Goal: Transaction & Acquisition: Book appointment/travel/reservation

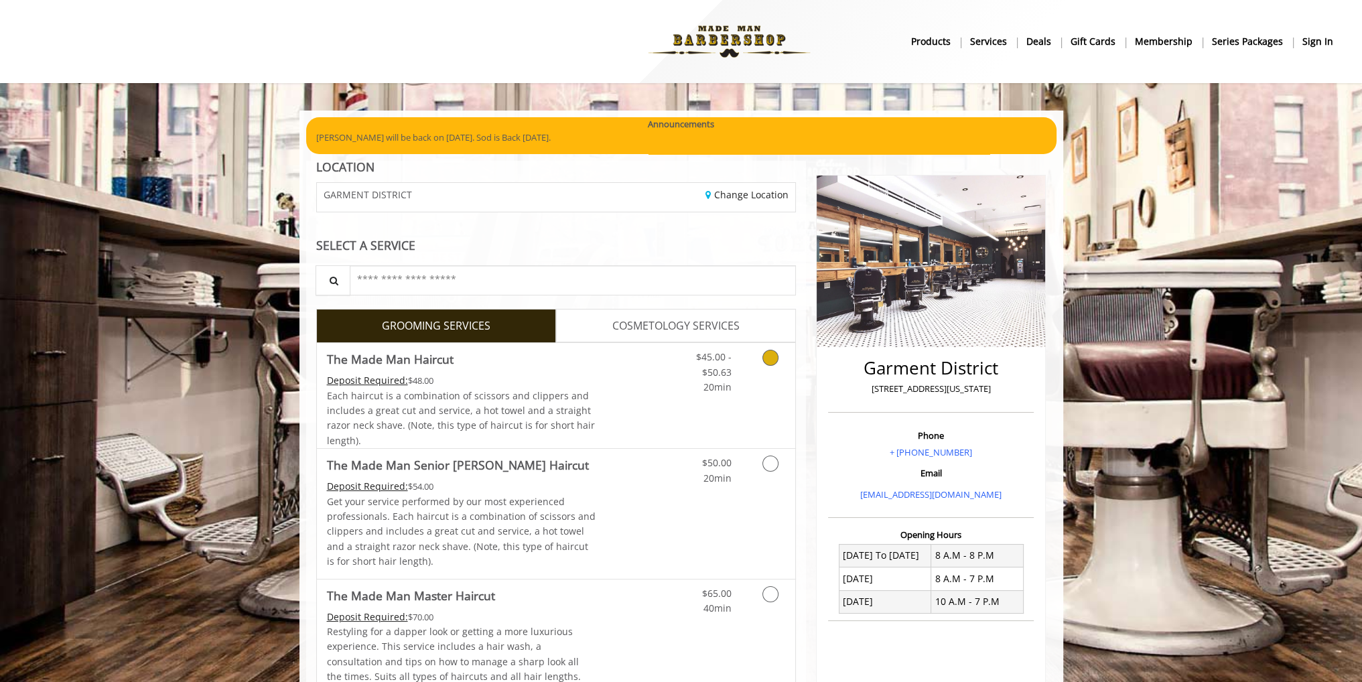
click at [771, 357] on icon "Grooming services" at bounding box center [770, 358] width 16 height 16
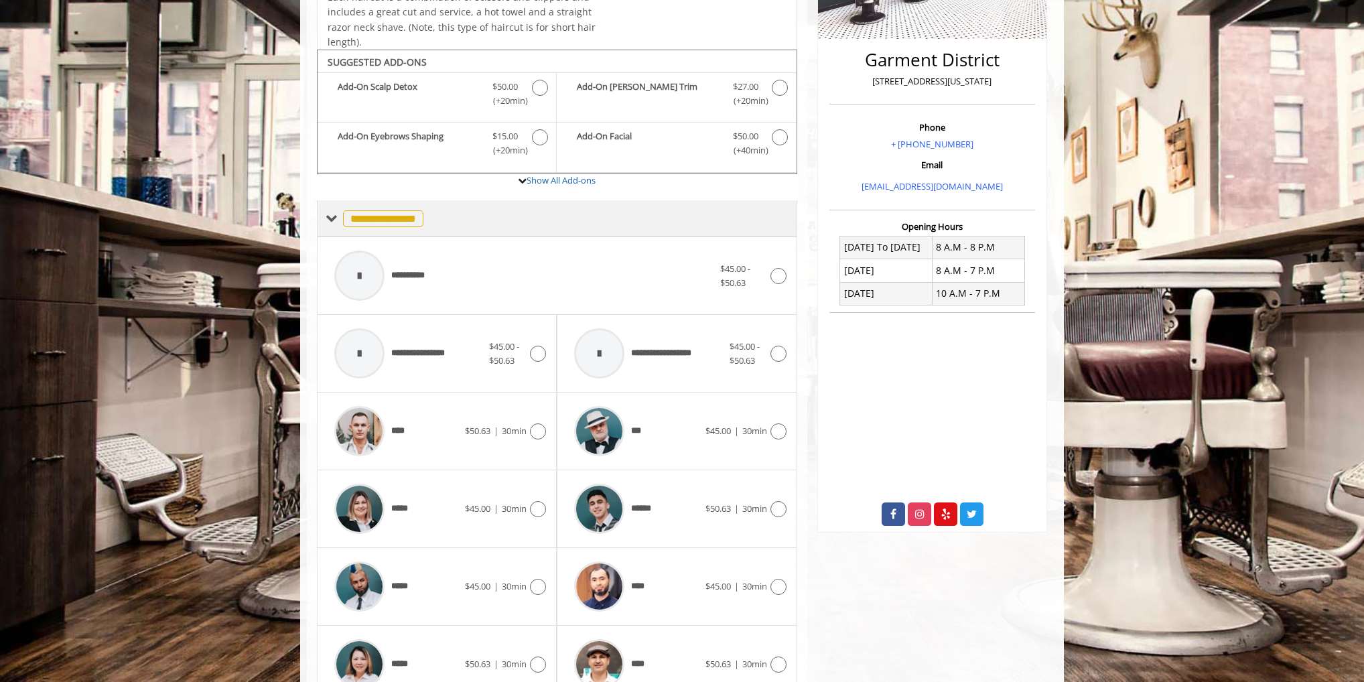
scroll to position [357, 0]
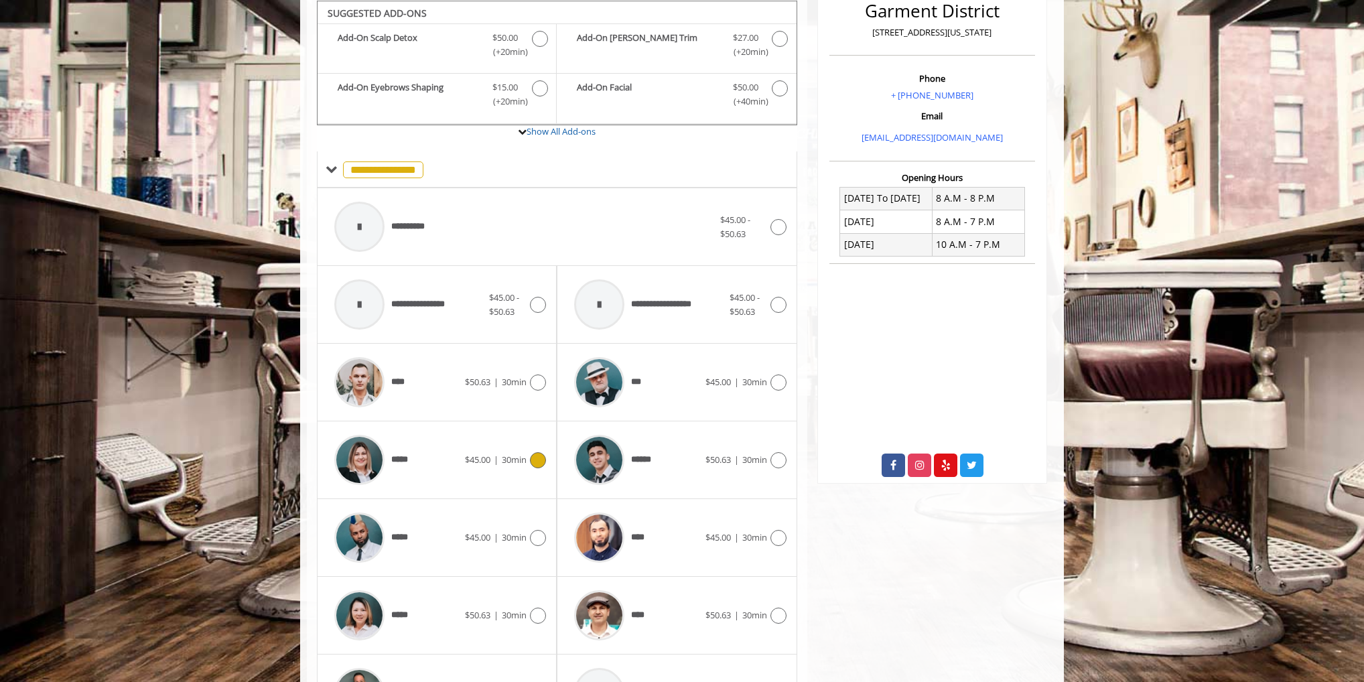
click at [543, 432] on div "***** $45.00 | 30min" at bounding box center [437, 460] width 218 height 64
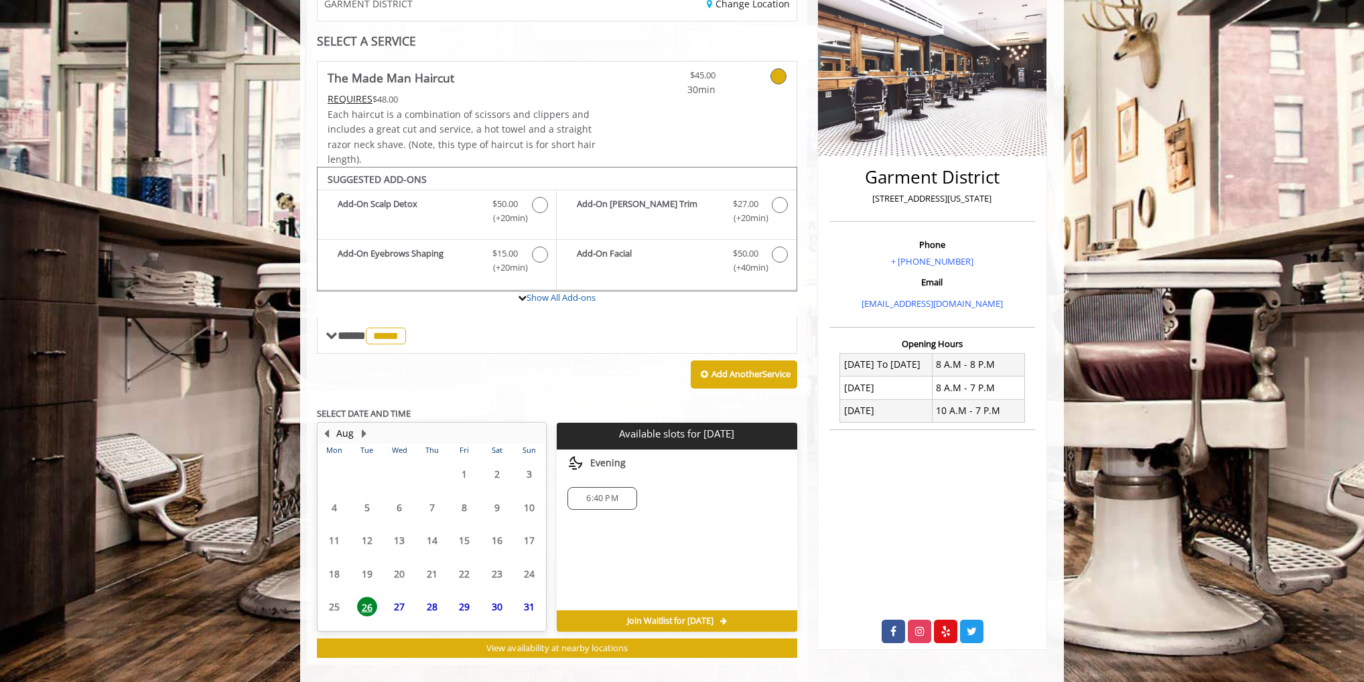
scroll to position [205, 0]
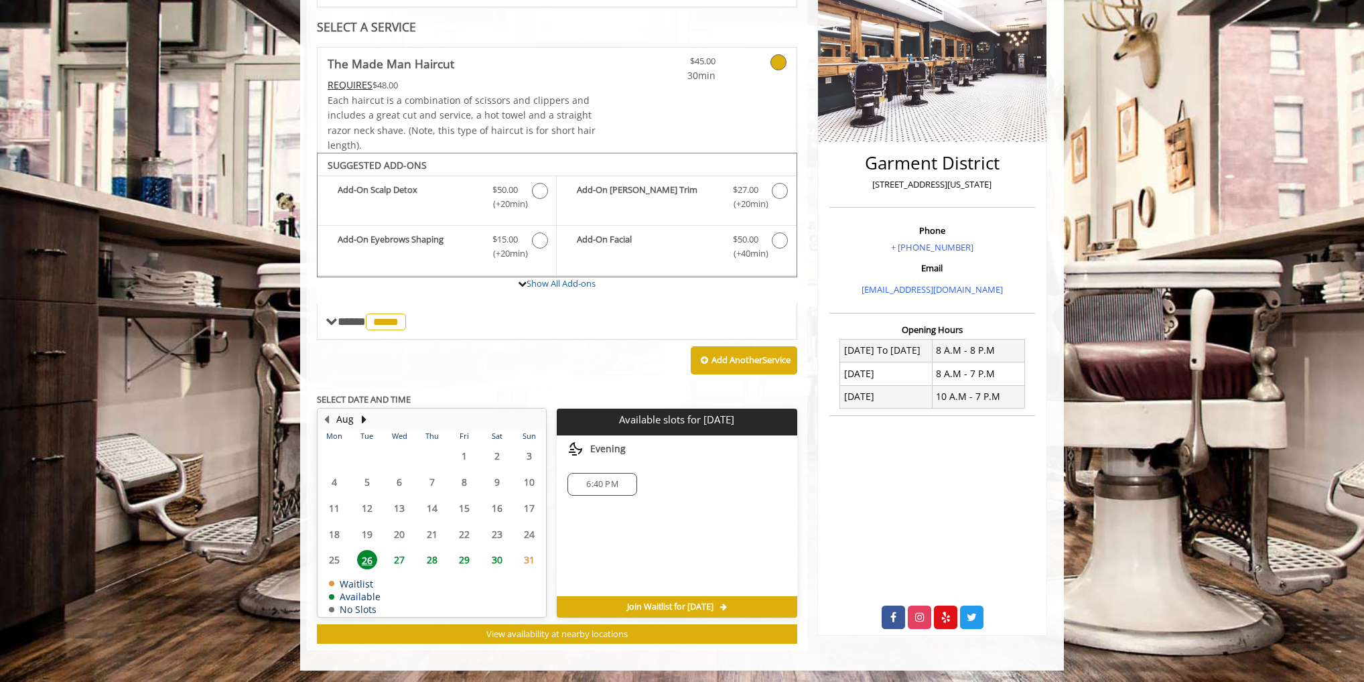
click at [394, 552] on span "27" at bounding box center [399, 559] width 20 height 19
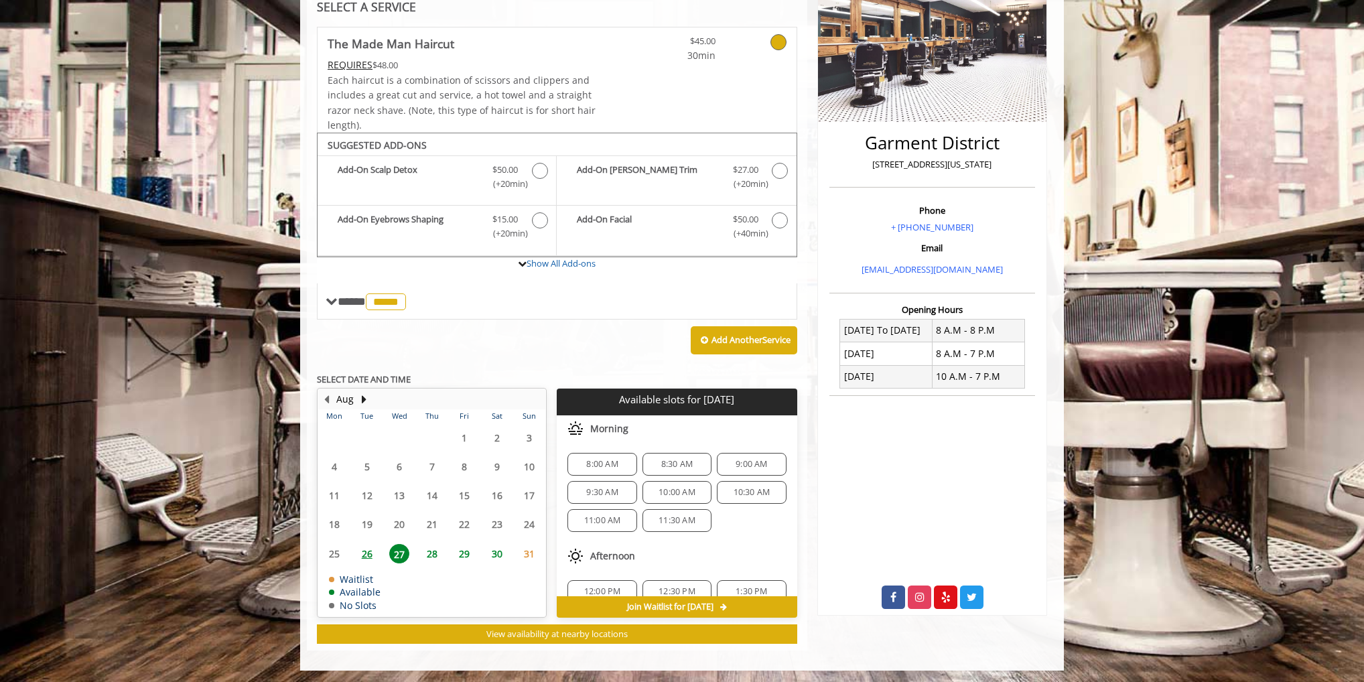
scroll to position [67, 0]
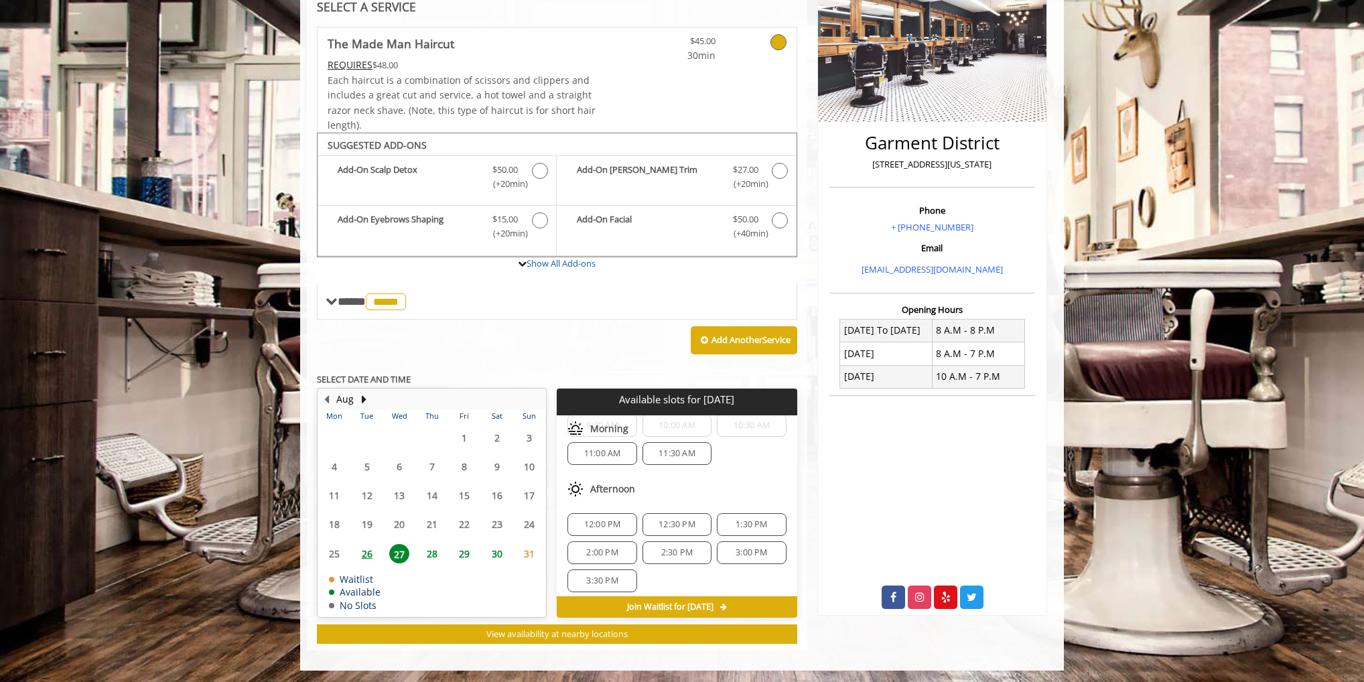
click at [439, 551] on span "28" at bounding box center [432, 553] width 20 height 19
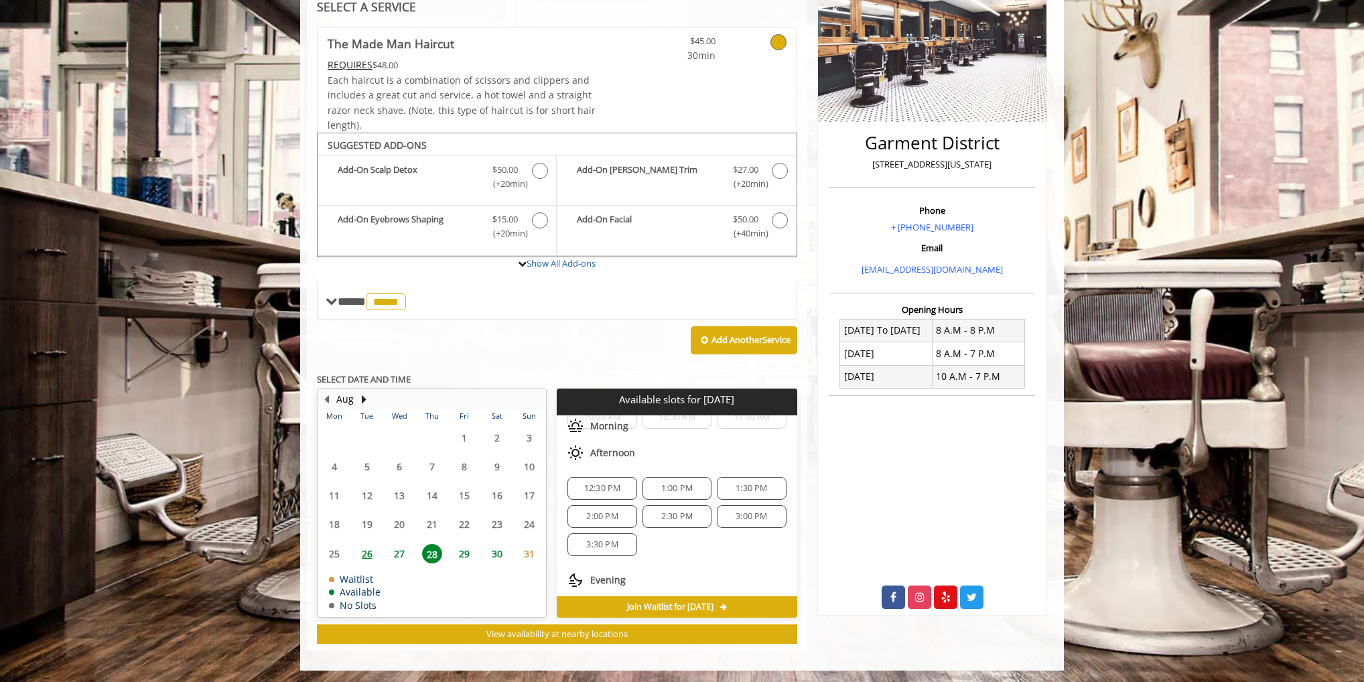
scroll to position [8, 0]
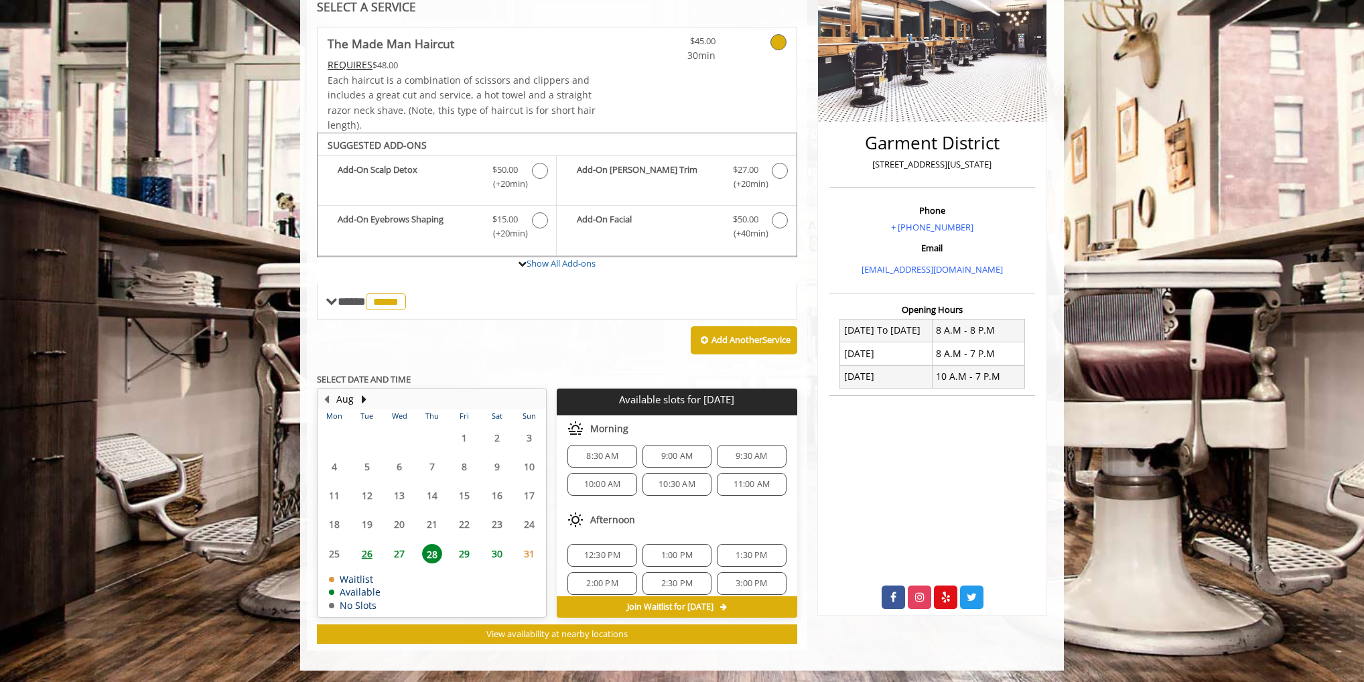
click at [611, 551] on span "12:30 PM" at bounding box center [602, 555] width 37 height 11
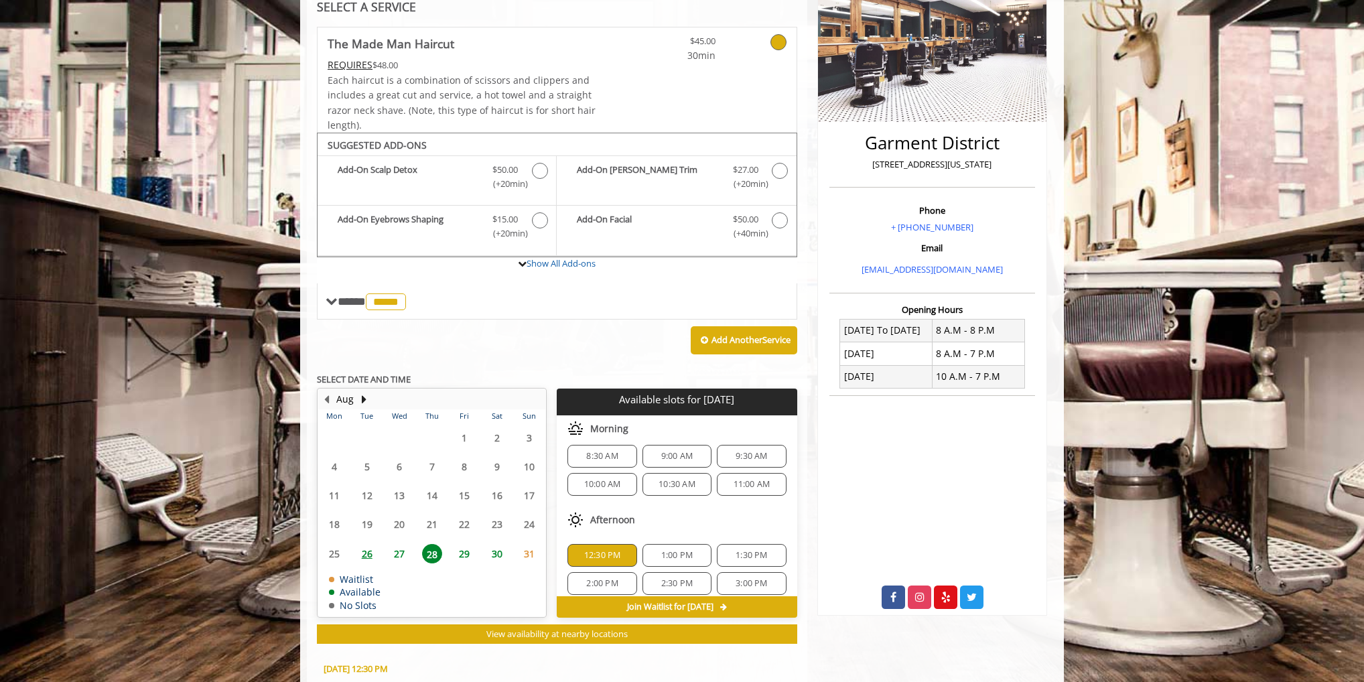
scroll to position [467, 0]
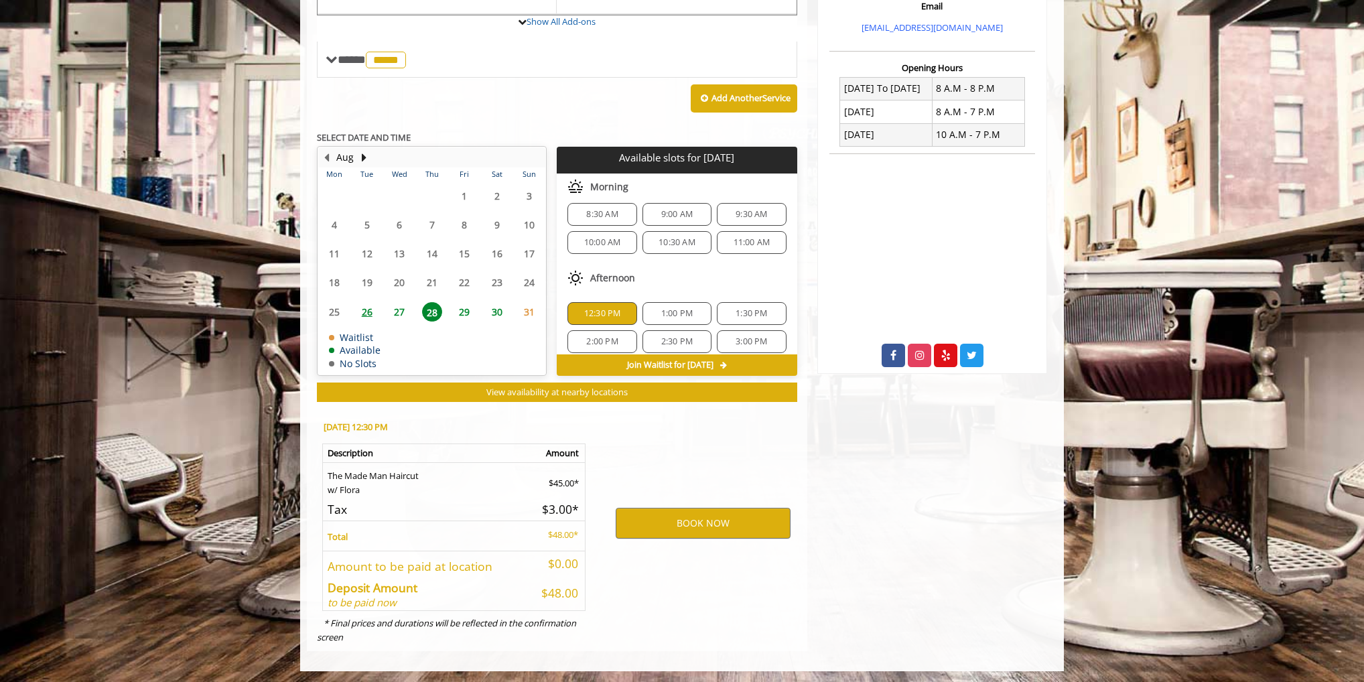
click at [399, 306] on span "27" at bounding box center [399, 311] width 20 height 19
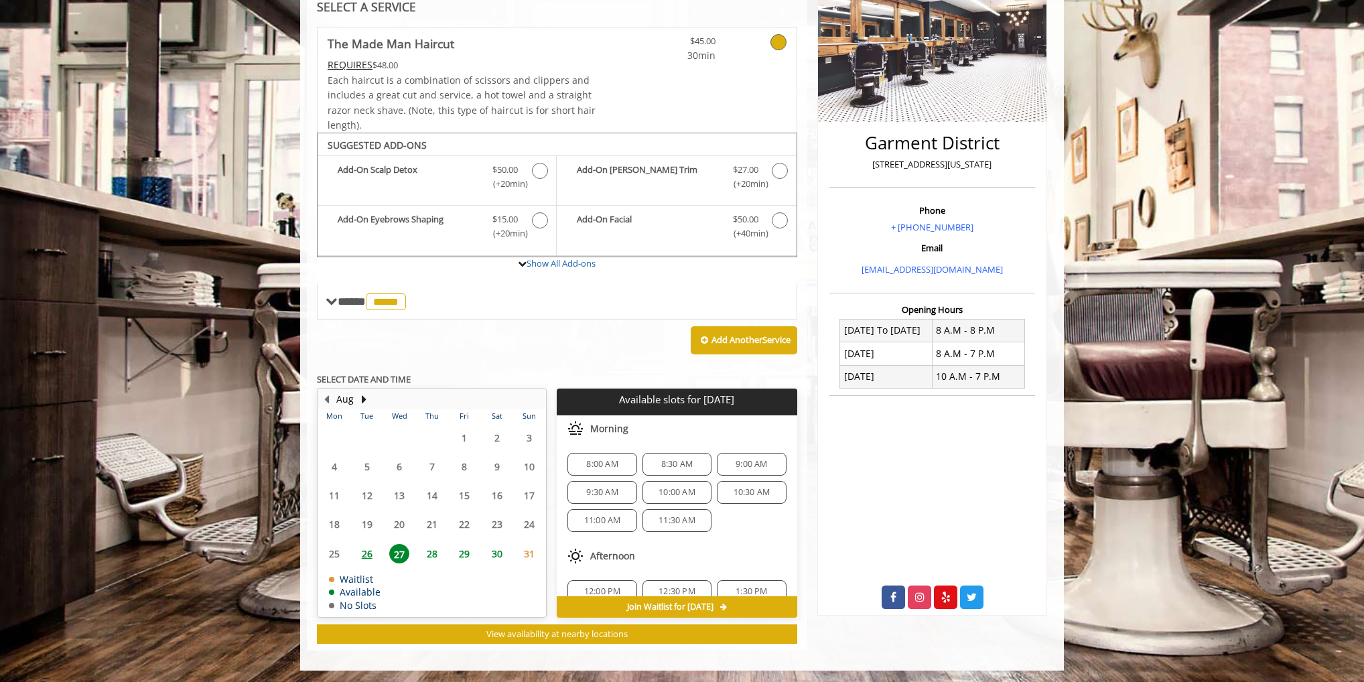
scroll to position [67, 0]
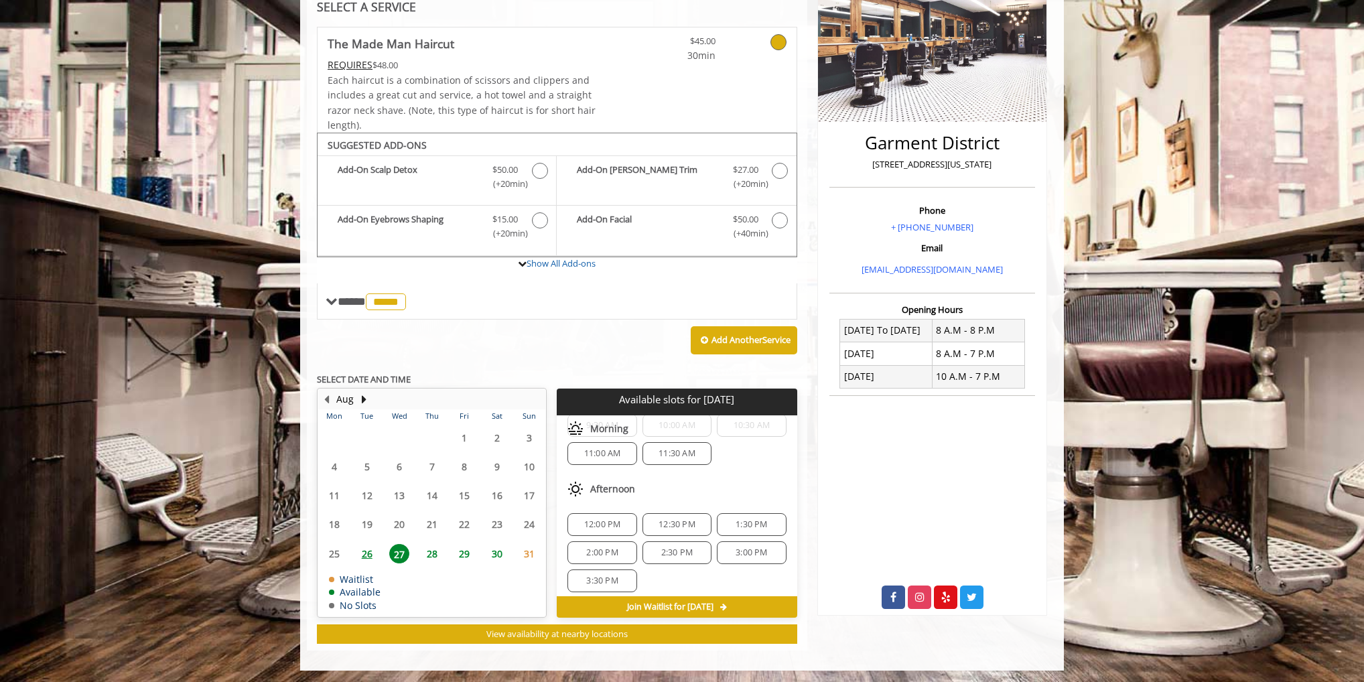
click at [680, 514] on div "12:30 PM" at bounding box center [676, 524] width 69 height 23
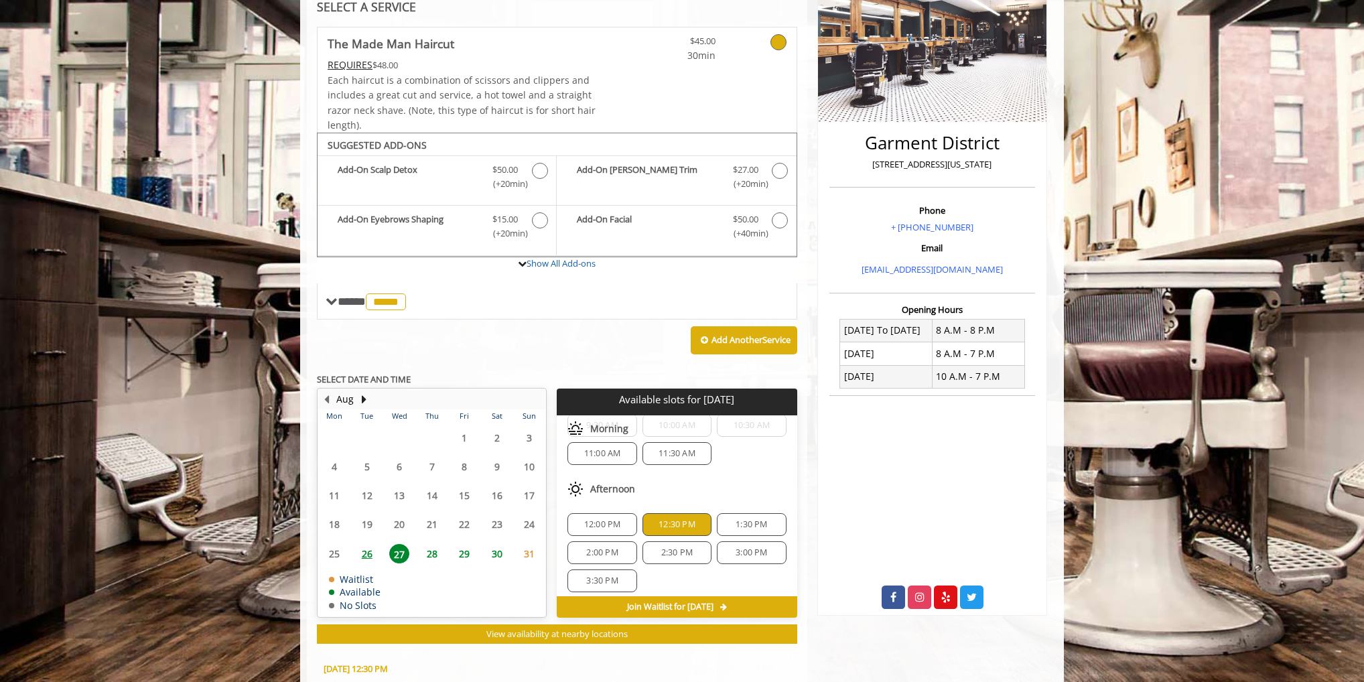
scroll to position [467, 0]
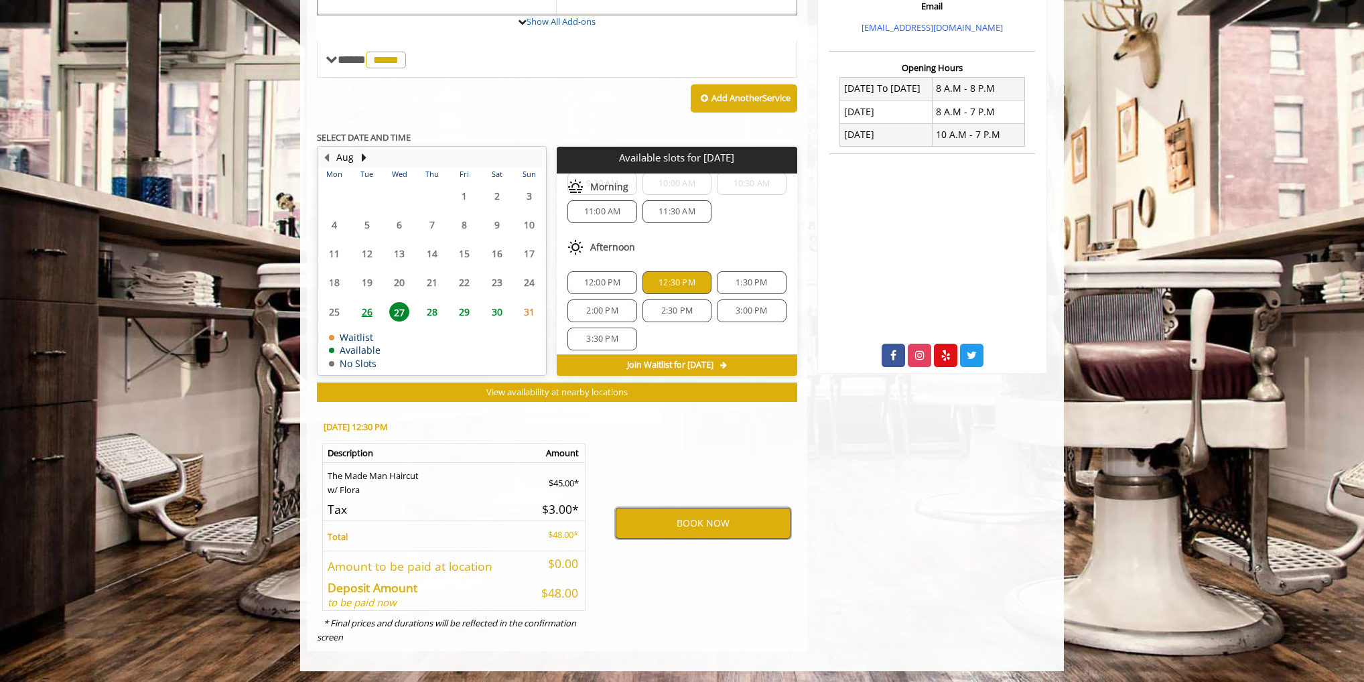
click at [663, 516] on button "BOOK NOW" at bounding box center [703, 523] width 175 height 31
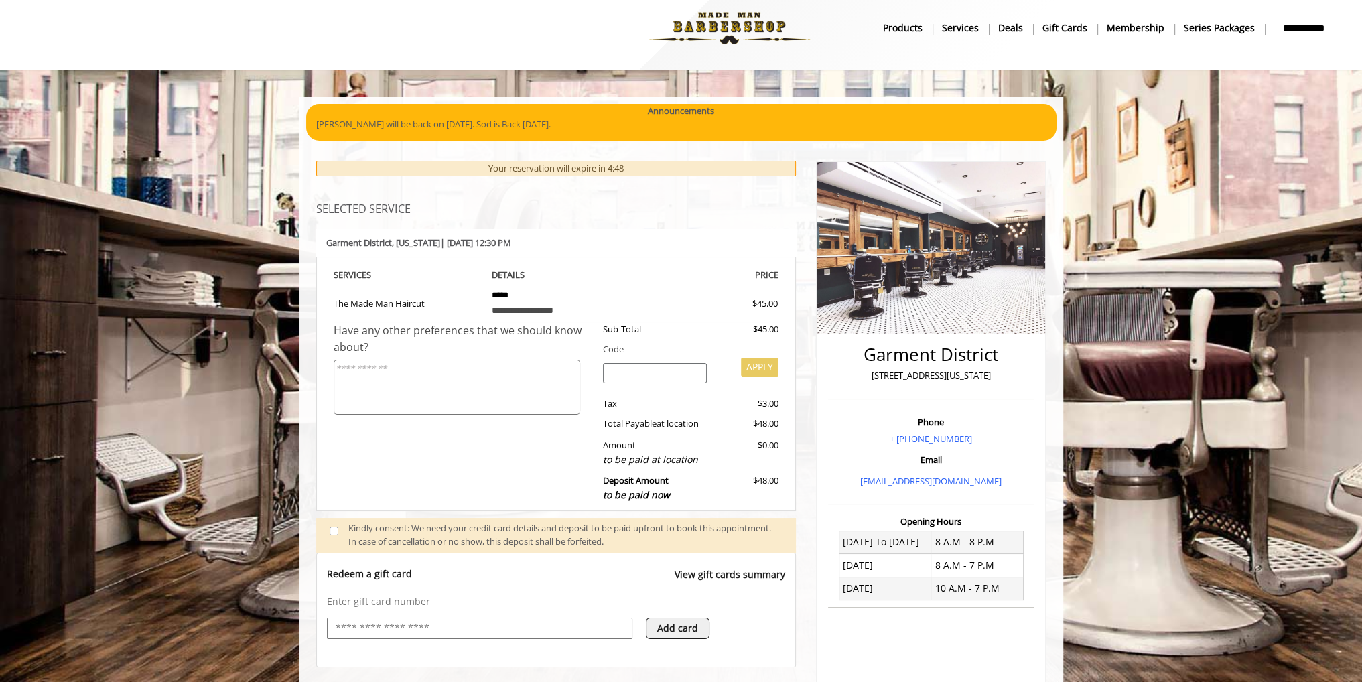
scroll to position [281, 0]
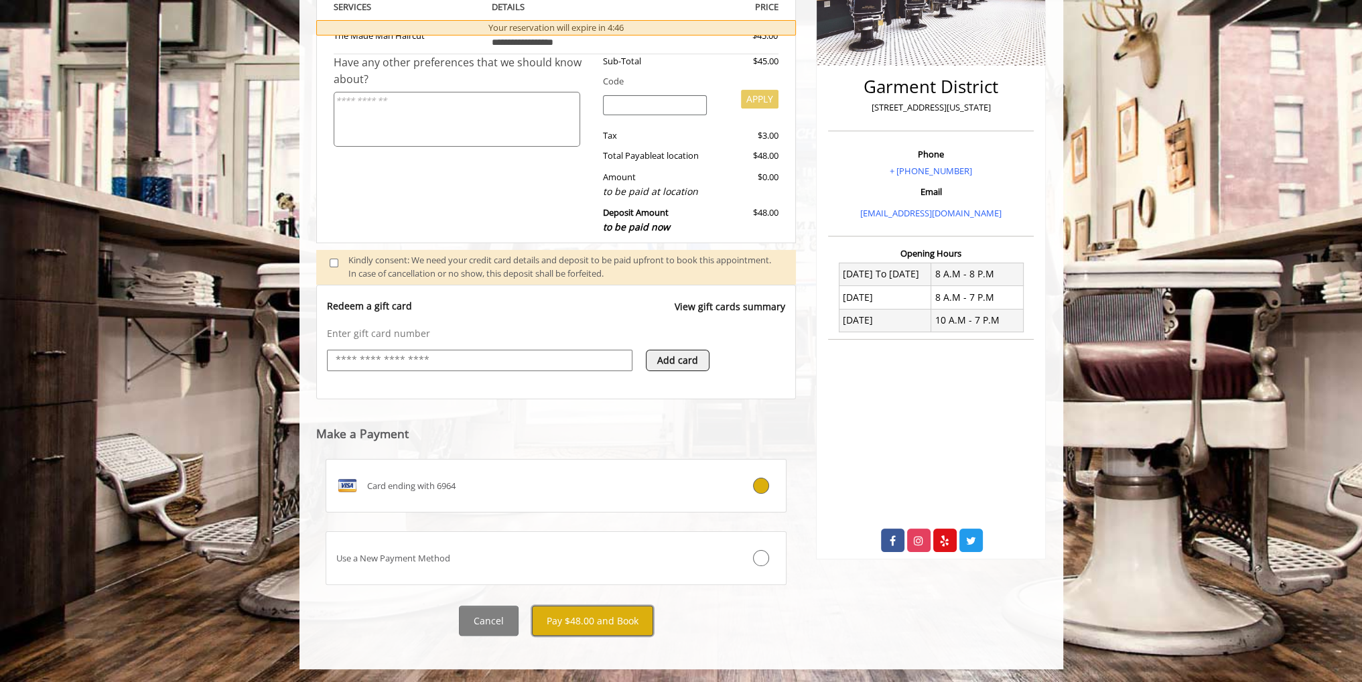
click at [583, 611] on button "Pay $48.00 and Book" at bounding box center [592, 620] width 121 height 30
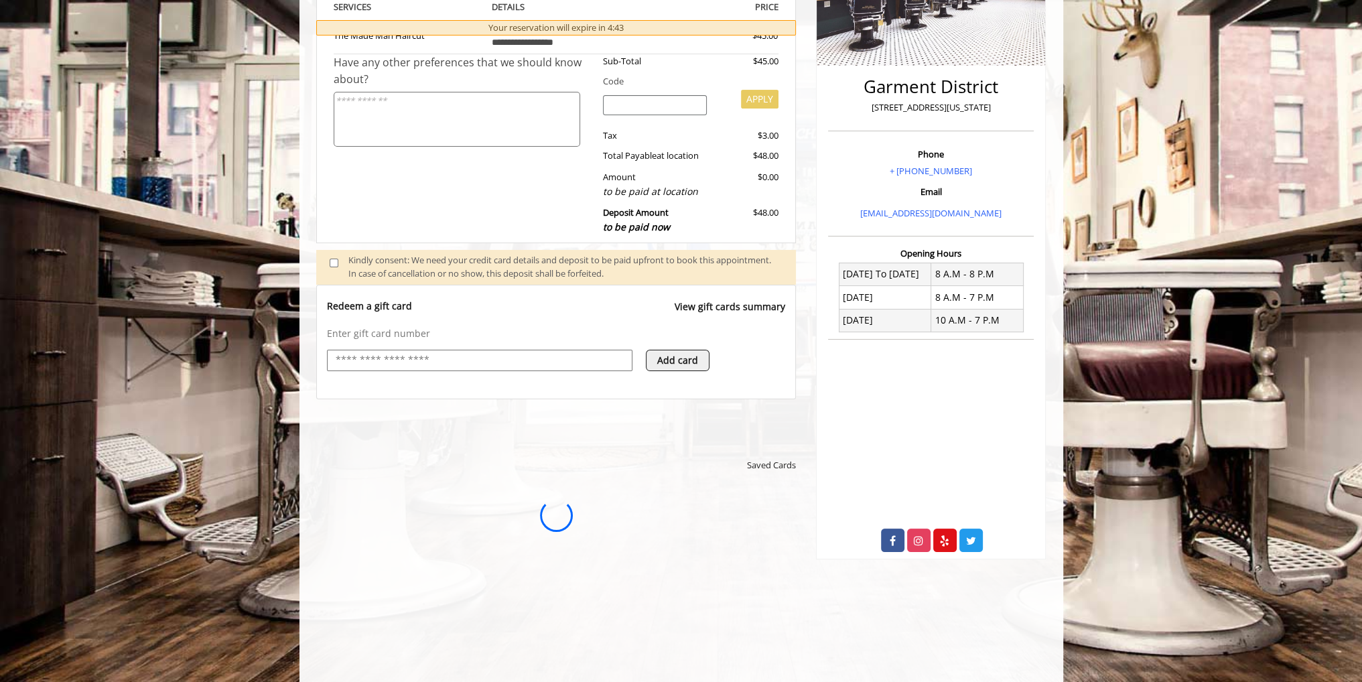
scroll to position [80, 0]
